Goal: Information Seeking & Learning: Learn about a topic

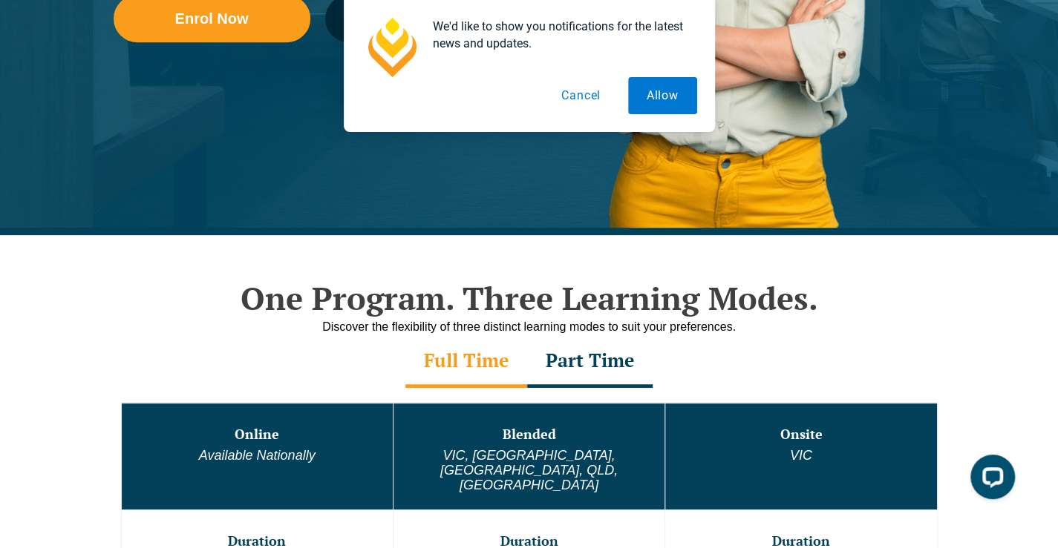
click at [580, 91] on button "Cancel" at bounding box center [580, 95] width 76 height 37
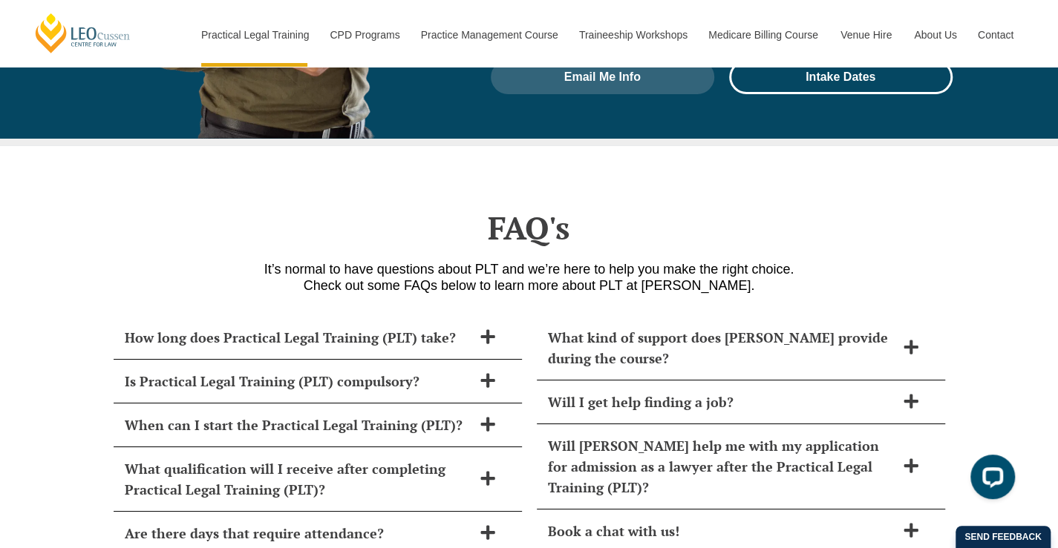
scroll to position [6160, 0]
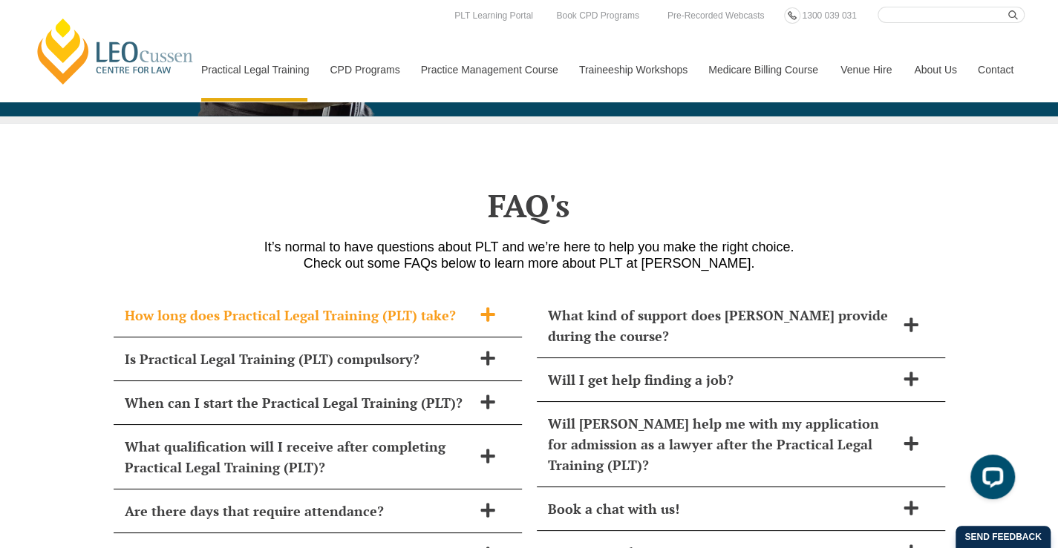
click at [281, 294] on div "How long does Practical Legal Training (PLT) take?" at bounding box center [318, 316] width 408 height 44
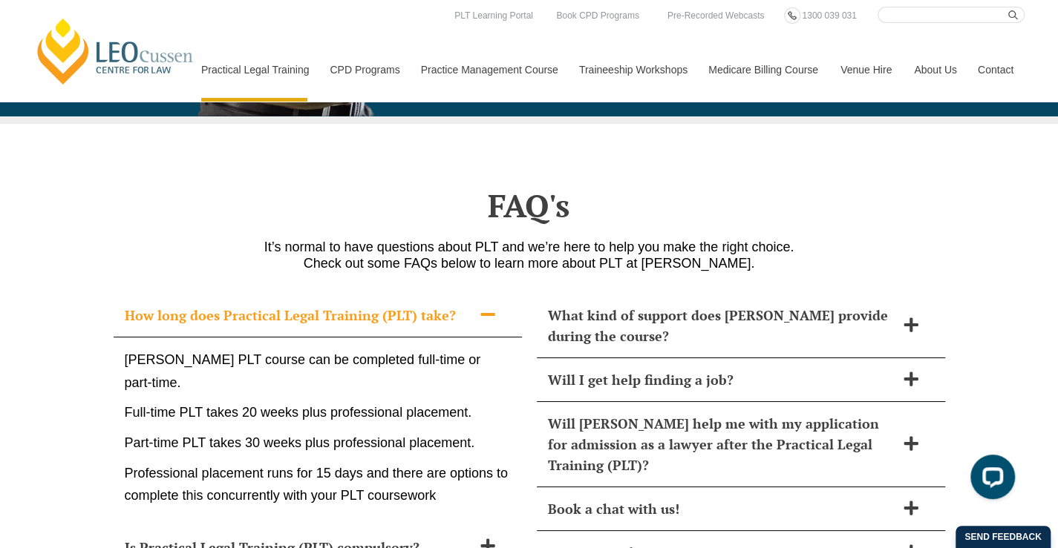
click at [272, 294] on div "How long does Practical Legal Training (PLT) take?" at bounding box center [318, 316] width 408 height 44
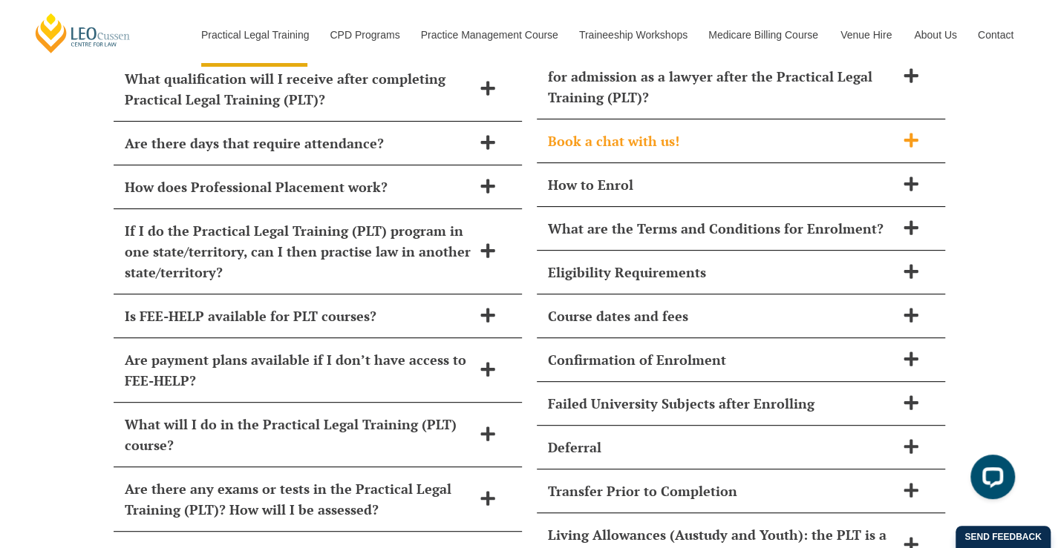
scroll to position [6531, 0]
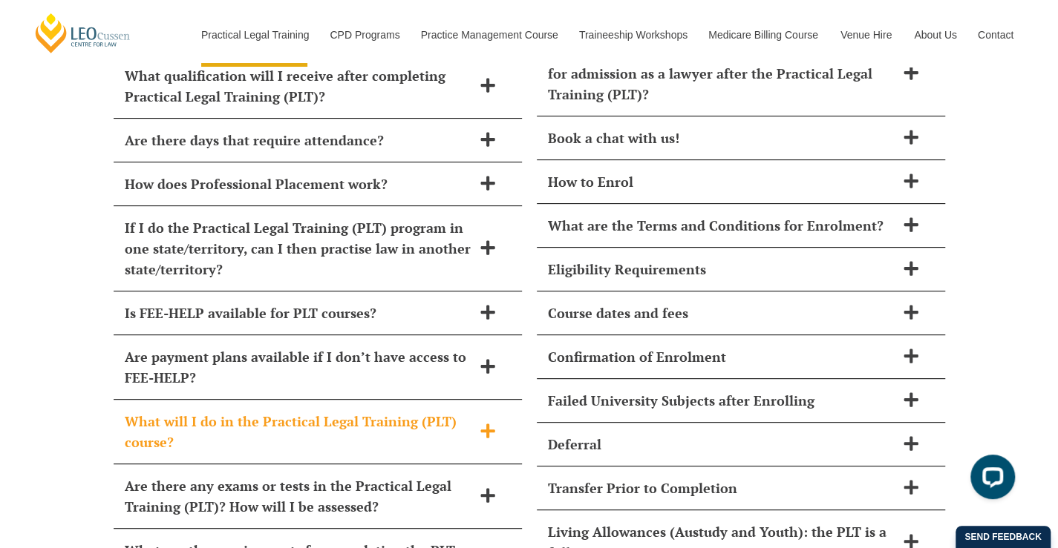
click at [181, 411] on span "What will I do in the Practical Legal Training (PLT) course?" at bounding box center [298, 432] width 347 height 42
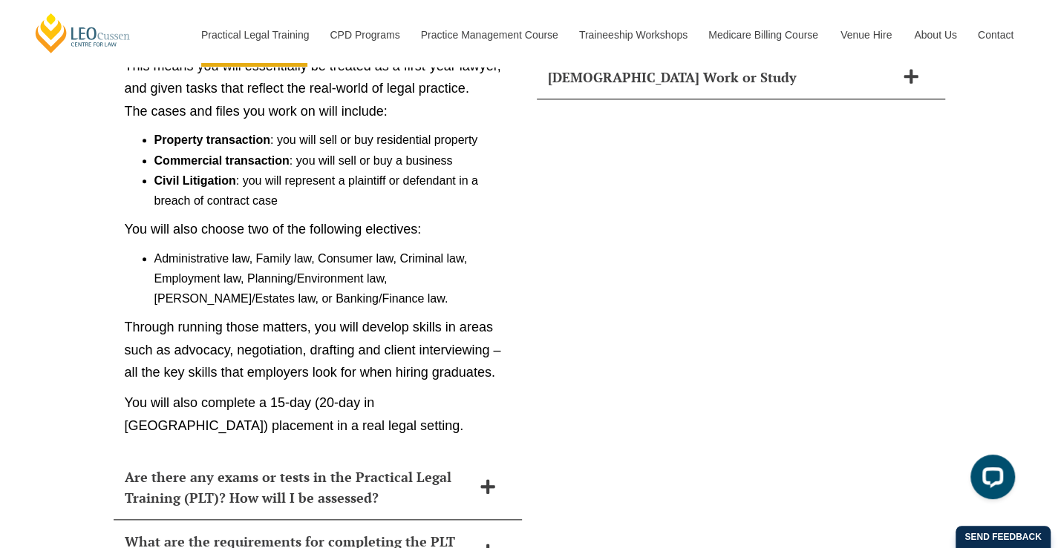
scroll to position [7124, 0]
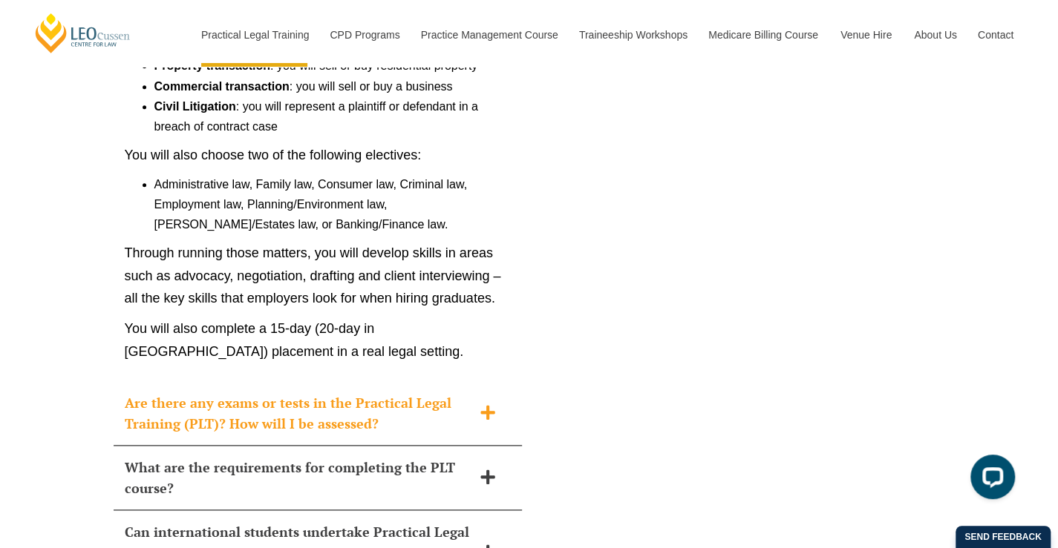
click at [406, 393] on span "Are there any exams or tests in the Practical Legal Training (PLT)? How will I …" at bounding box center [298, 414] width 347 height 42
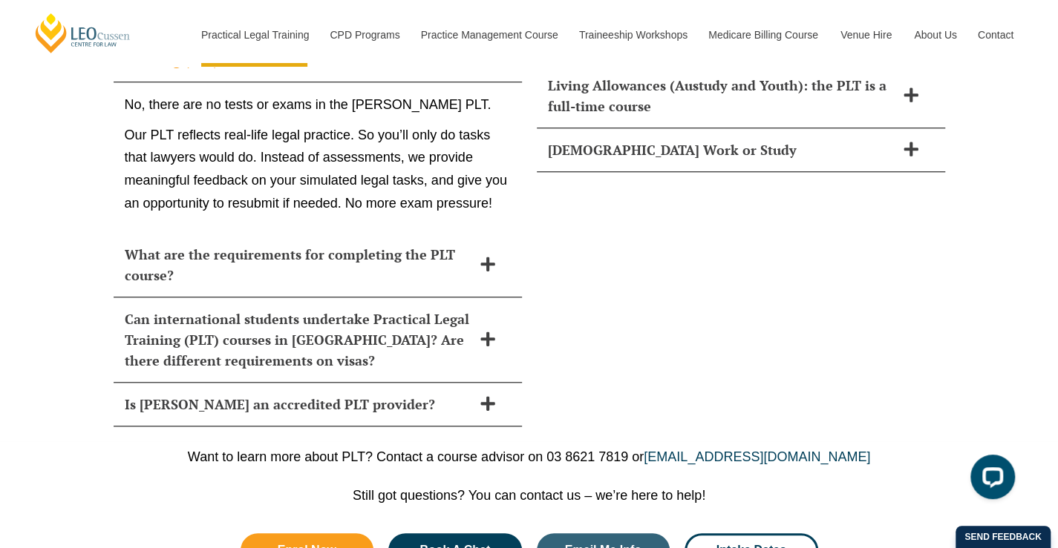
scroll to position [7173, 0]
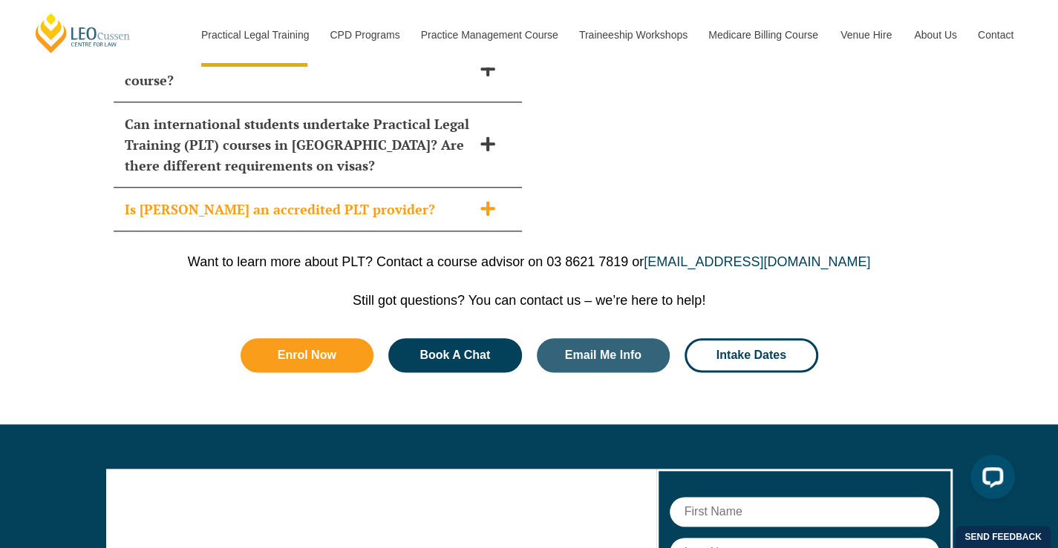
click at [347, 199] on span "Is Leo Cussen an accredited PLT provider?" at bounding box center [298, 209] width 347 height 21
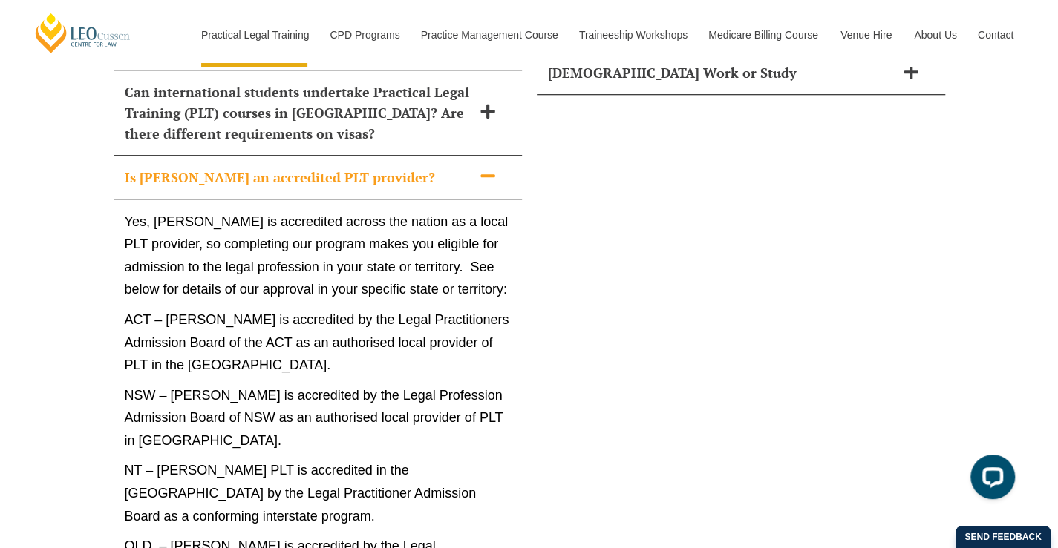
scroll to position [7022, 0]
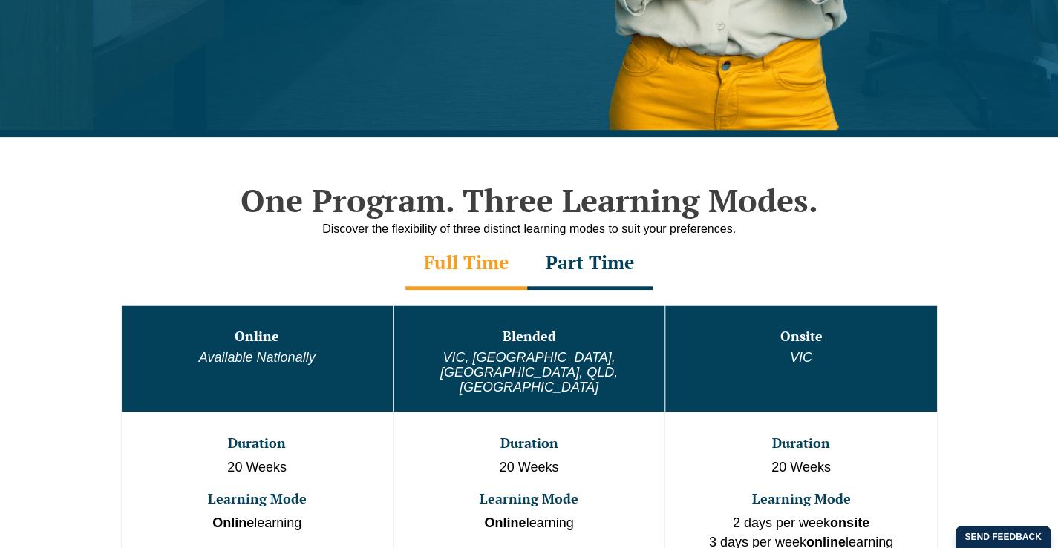
click at [448, 254] on div "CPD Programs Overview Victoria CPD Programs National CPD Programs By CPD Catego…" at bounding box center [607, 202] width 834 height 201
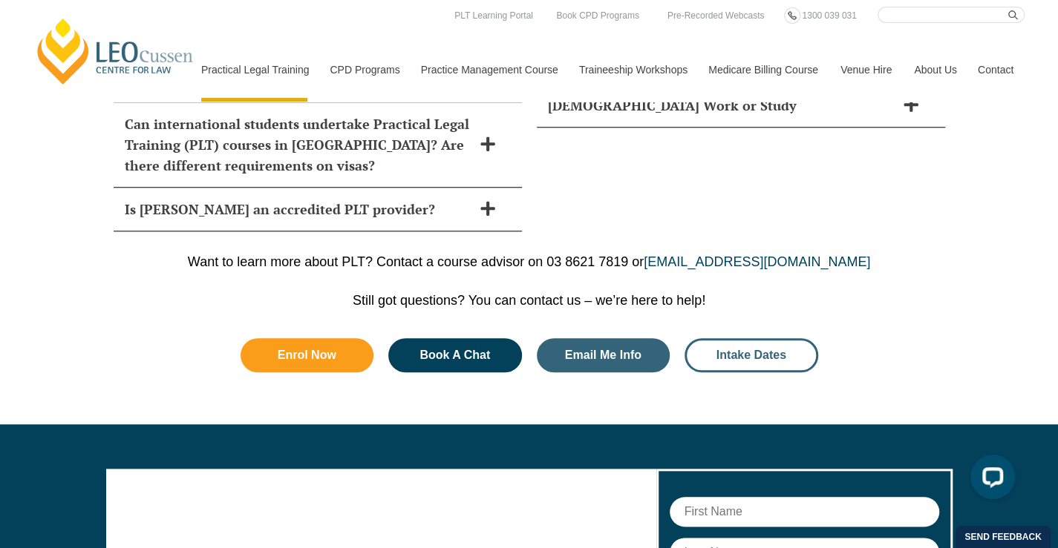
click at [768, 338] on link "Intake Dates" at bounding box center [751, 355] width 134 height 34
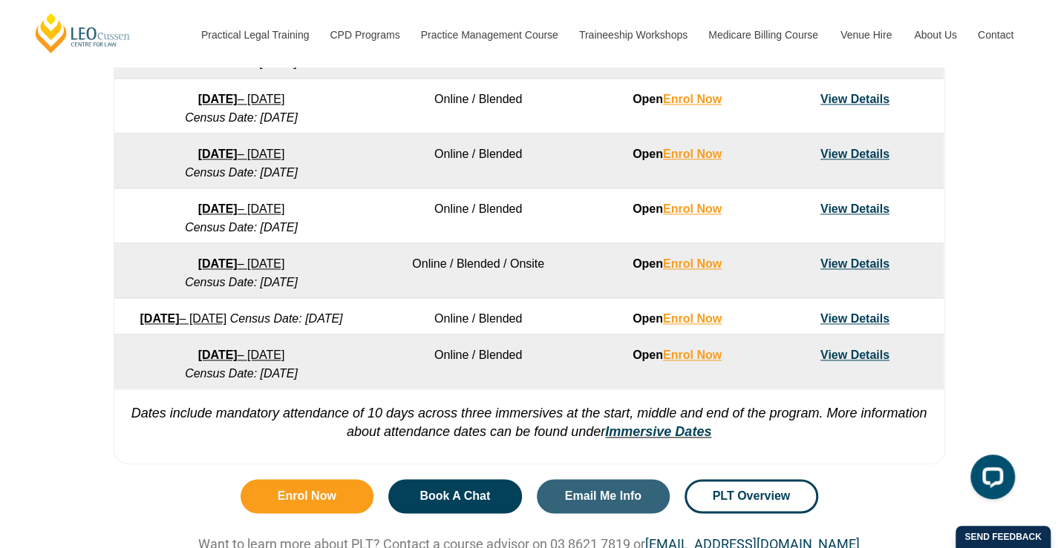
scroll to position [1039, 0]
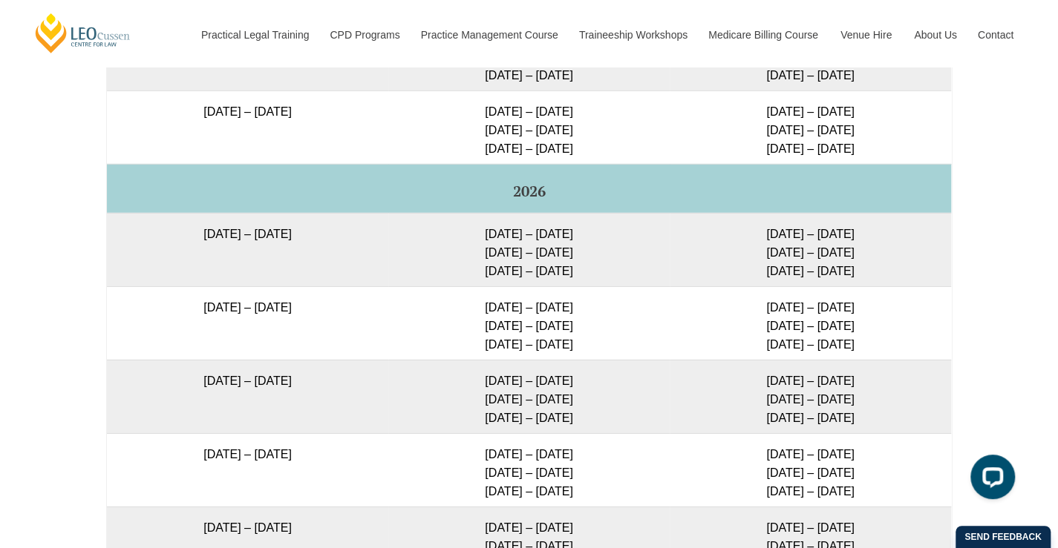
scroll to position [2862, 0]
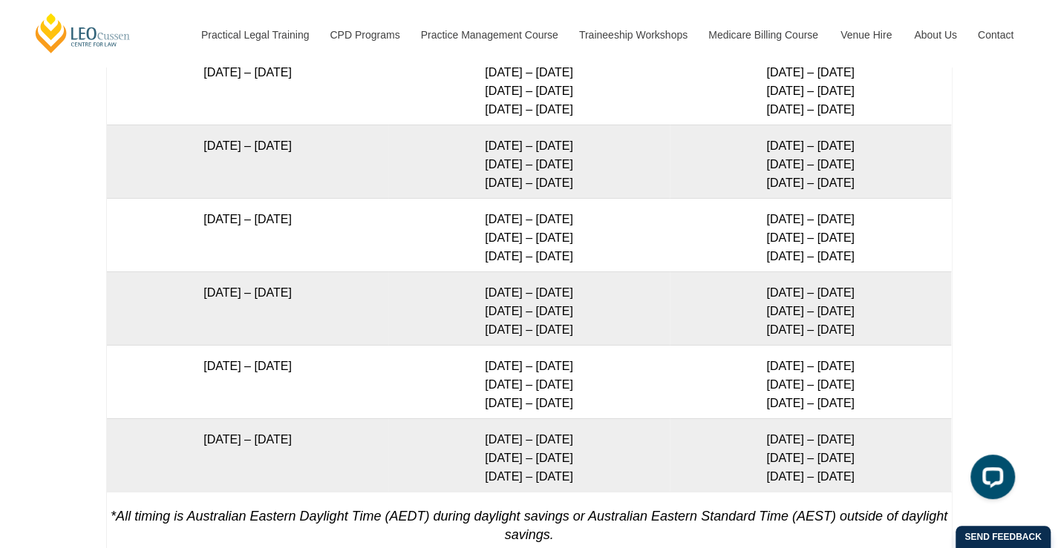
drag, startPoint x: 660, startPoint y: 369, endPoint x: 132, endPoint y: 262, distance: 539.1
click at [132, 264] on td "22 June 2026 – 6 November 2026" at bounding box center [247, 234] width 281 height 73
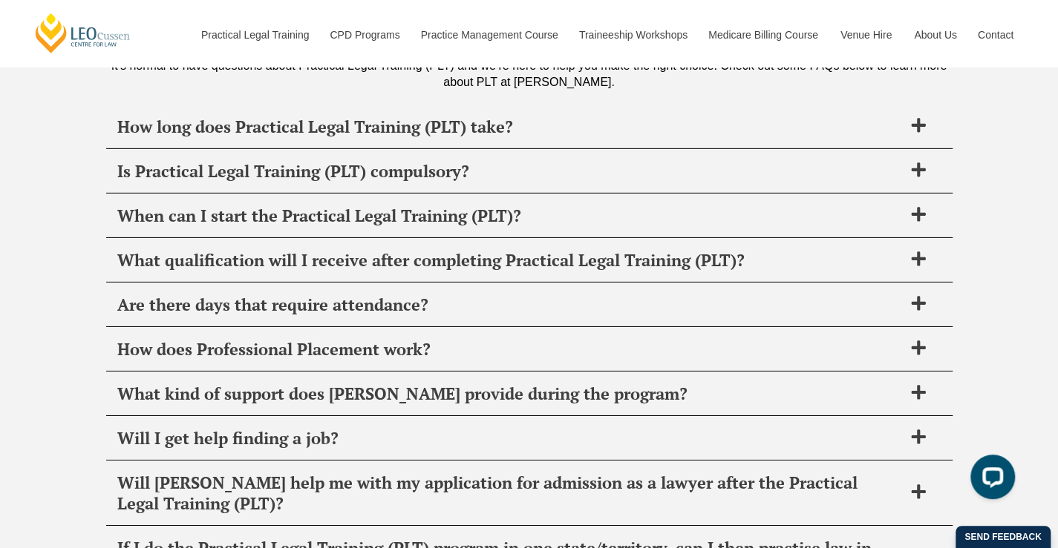
scroll to position [5756, 0]
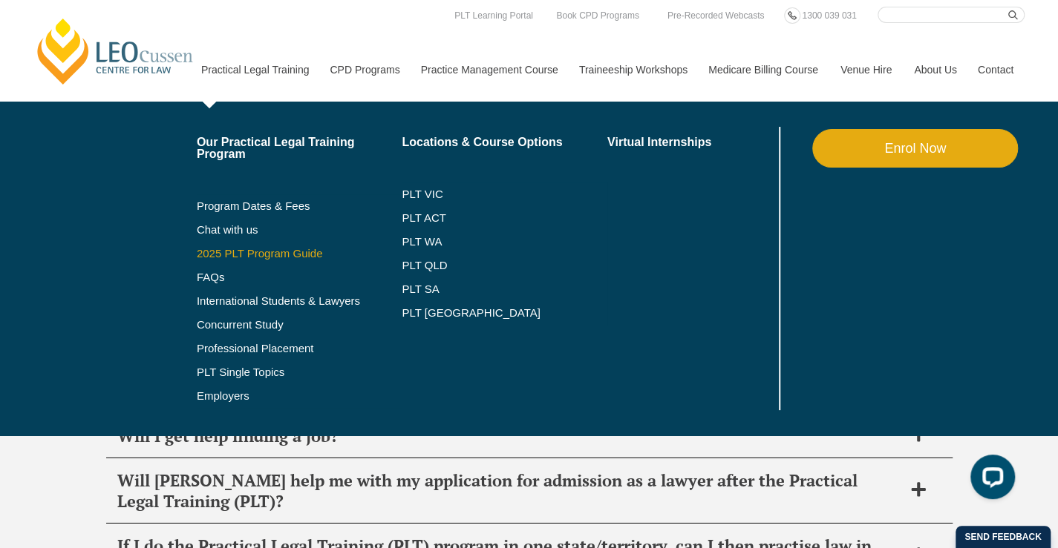
click at [227, 253] on link "2025 PLT Program Guide" at bounding box center [281, 254] width 168 height 12
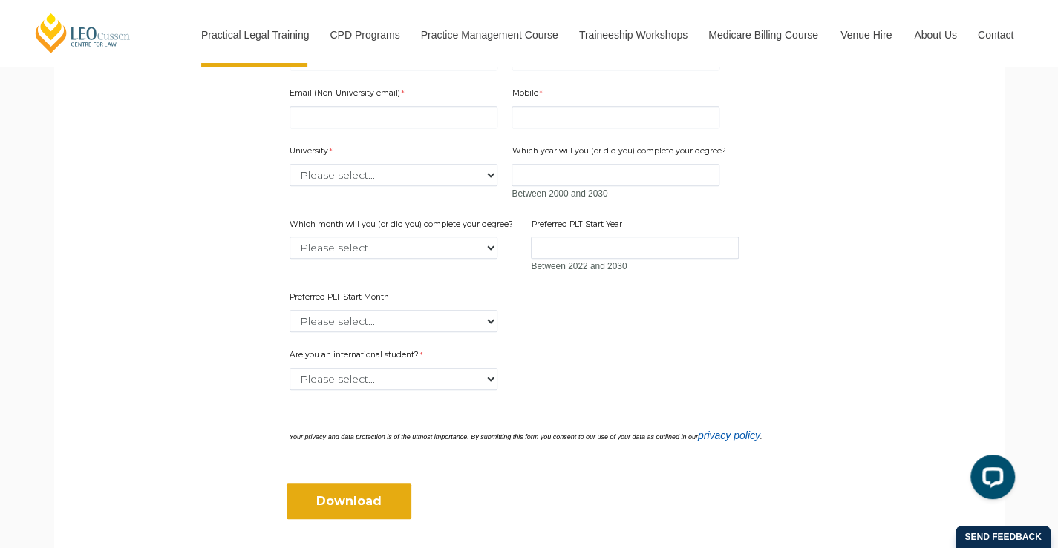
scroll to position [594, 0]
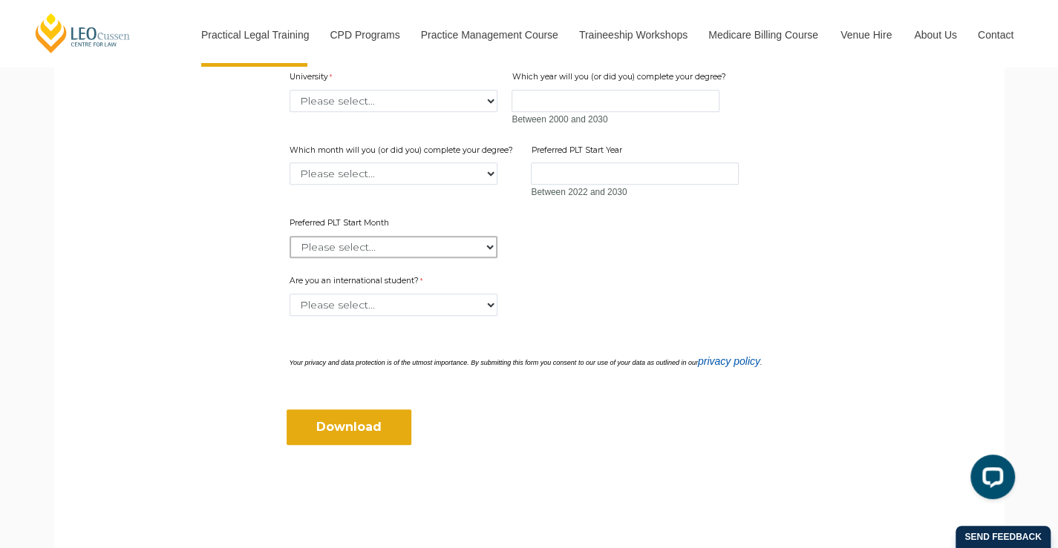
click at [466, 252] on select "Please select... January February March April May June July August September Oc…" at bounding box center [393, 247] width 208 height 22
select select "tfa_2378"
click at [289, 236] on select "Please select... January February March April May June July August September Oc…" at bounding box center [393, 247] width 208 height 22
click at [414, 319] on div "How did you hear about this event? Please select... Email Facebook Instagram Li…" at bounding box center [528, 330] width 491 height 22
click at [416, 313] on select "Please select... Yes No" at bounding box center [393, 305] width 208 height 22
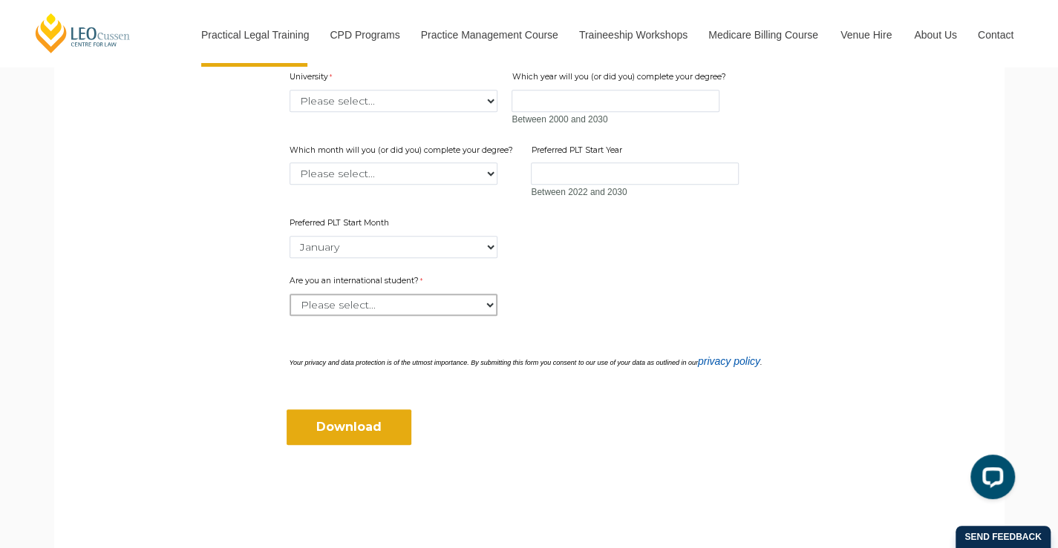
select select "tfa_60"
click at [289, 294] on select "Please select... Yes No" at bounding box center [393, 305] width 208 height 22
